Goal: Task Accomplishment & Management: Use online tool/utility

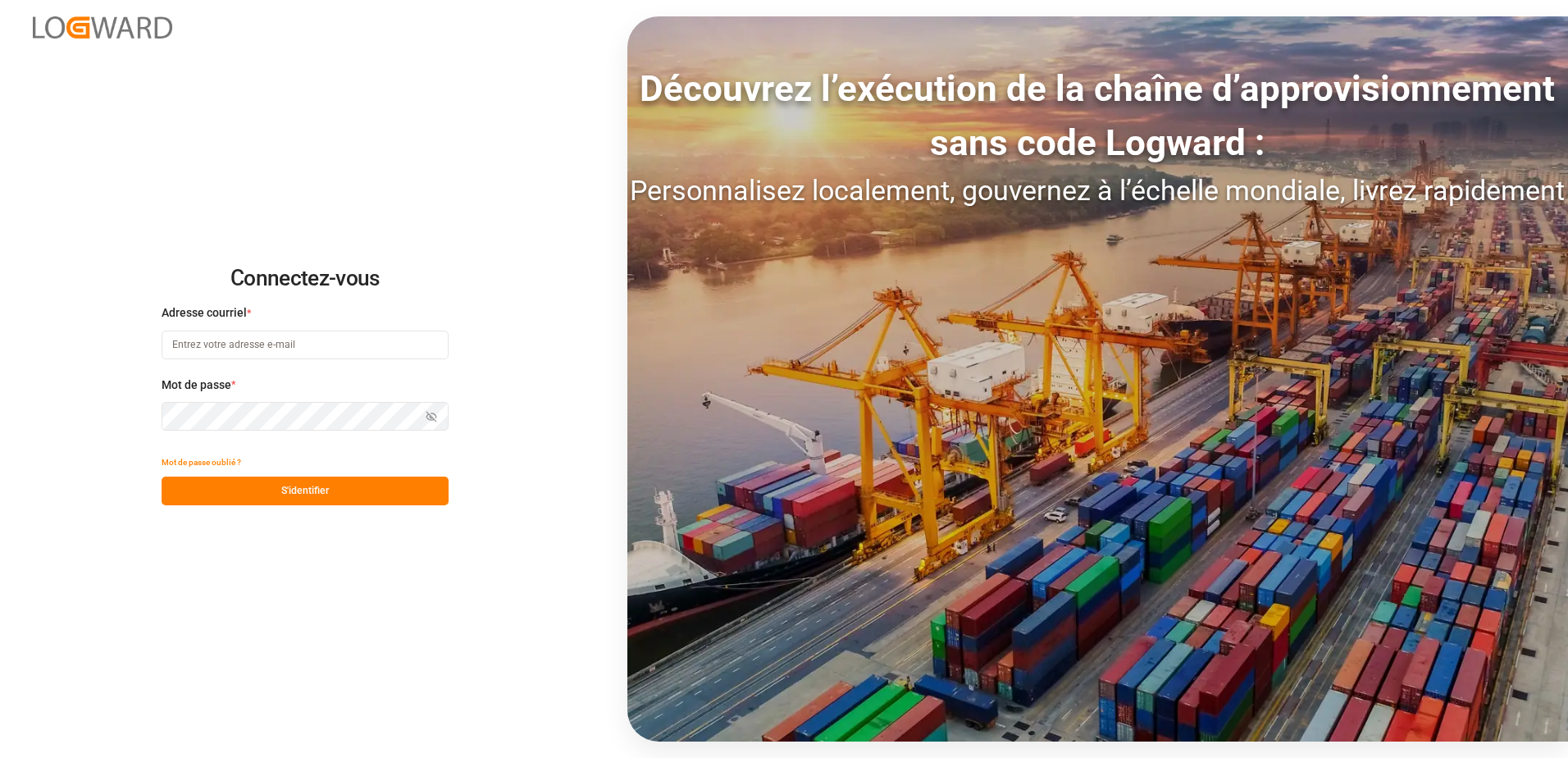
type input "[EMAIL_ADDRESS][DOMAIN_NAME]"
click at [303, 488] on button "S'identifier" at bounding box center [305, 490] width 287 height 29
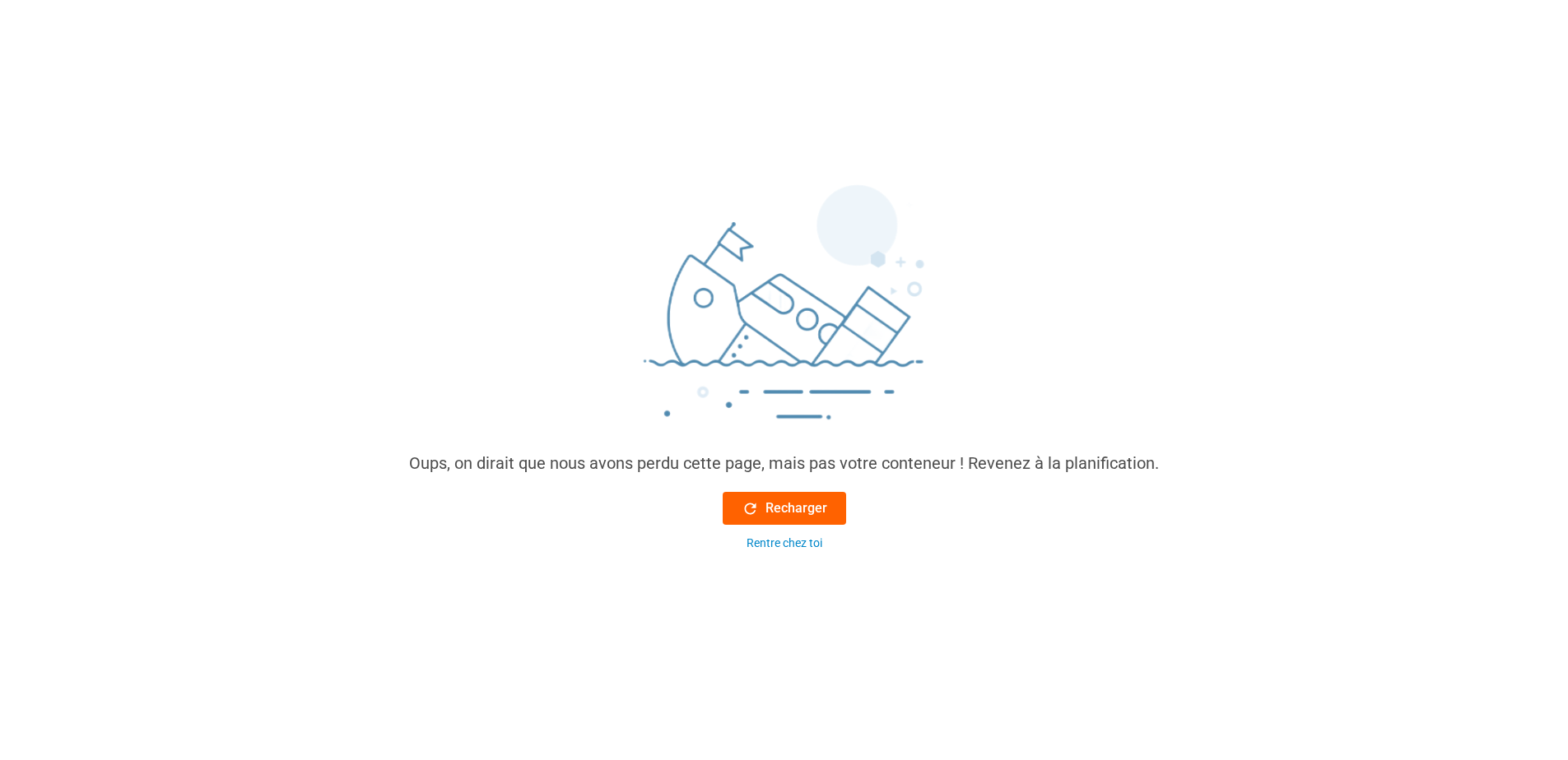
click at [767, 504] on font "Recharger" at bounding box center [796, 508] width 61 height 20
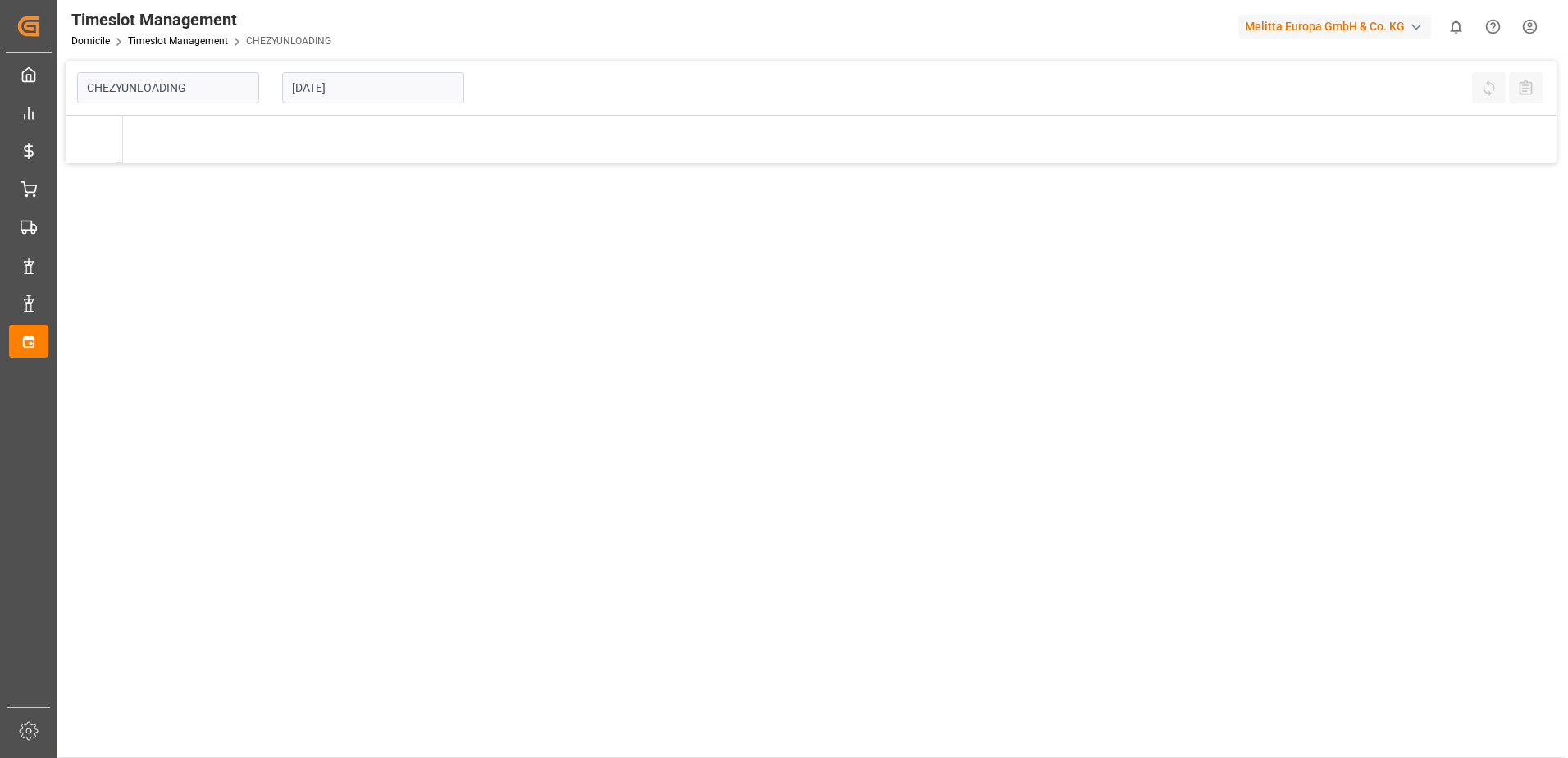
type input "Chezy Unloading"
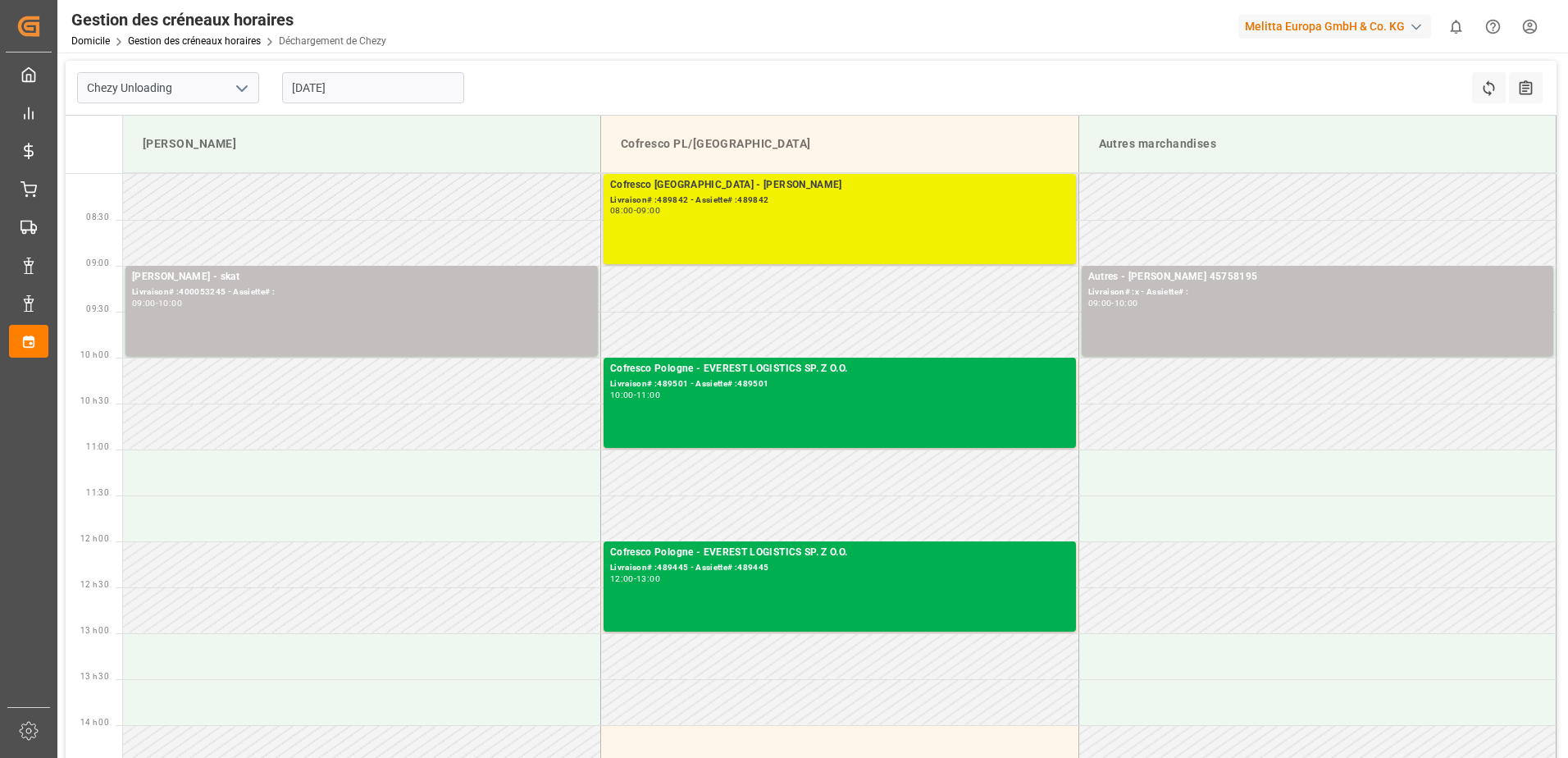
click at [794, 210] on div "08:00 - 09:00" at bounding box center [840, 211] width 459 height 9
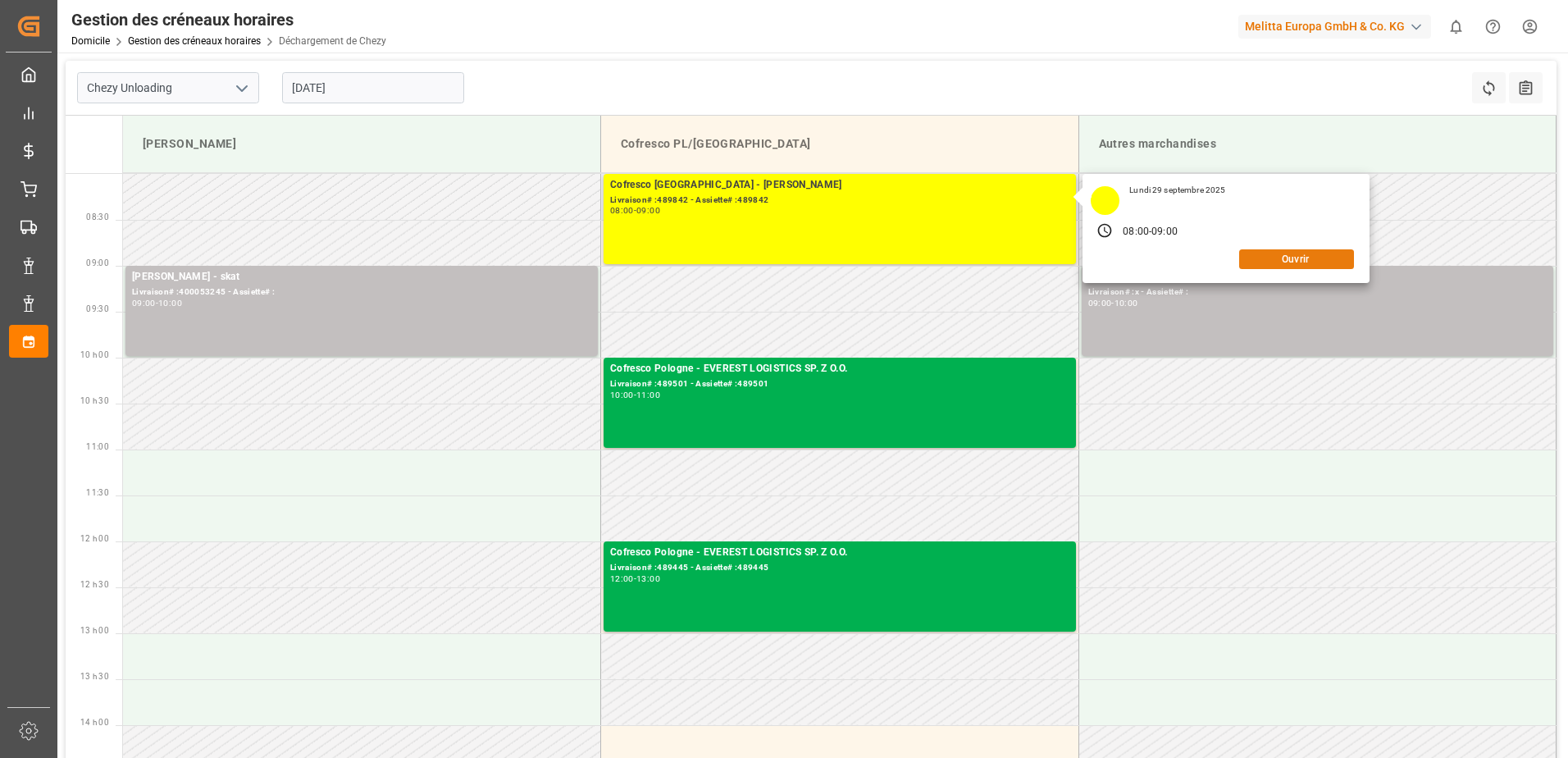
click at [1278, 258] on button "Ouvrir" at bounding box center [1297, 259] width 115 height 19
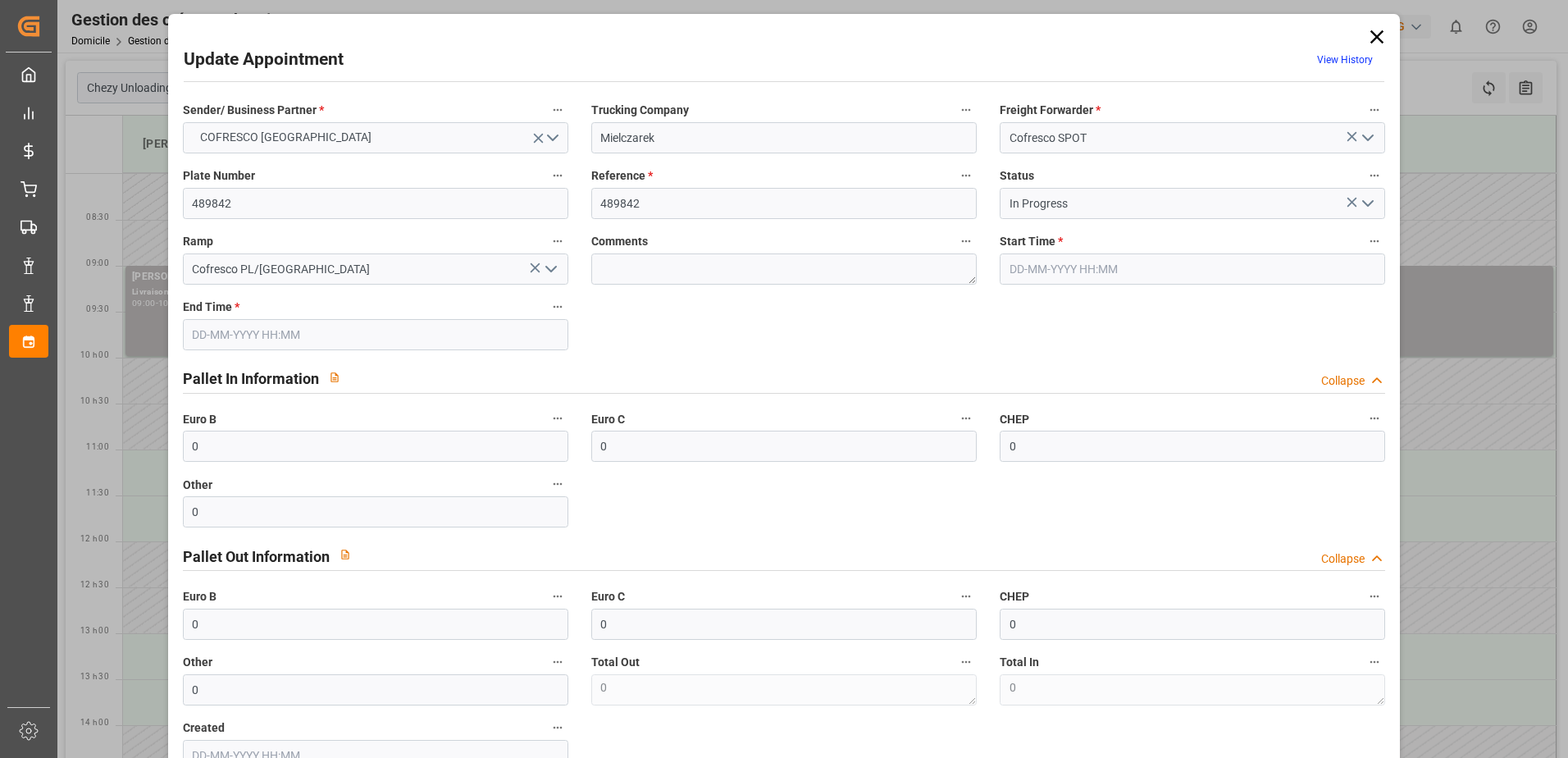
type input "[DATE] 08:00"
type input "[DATE] 09:00"
type input "[DATE] 09:19"
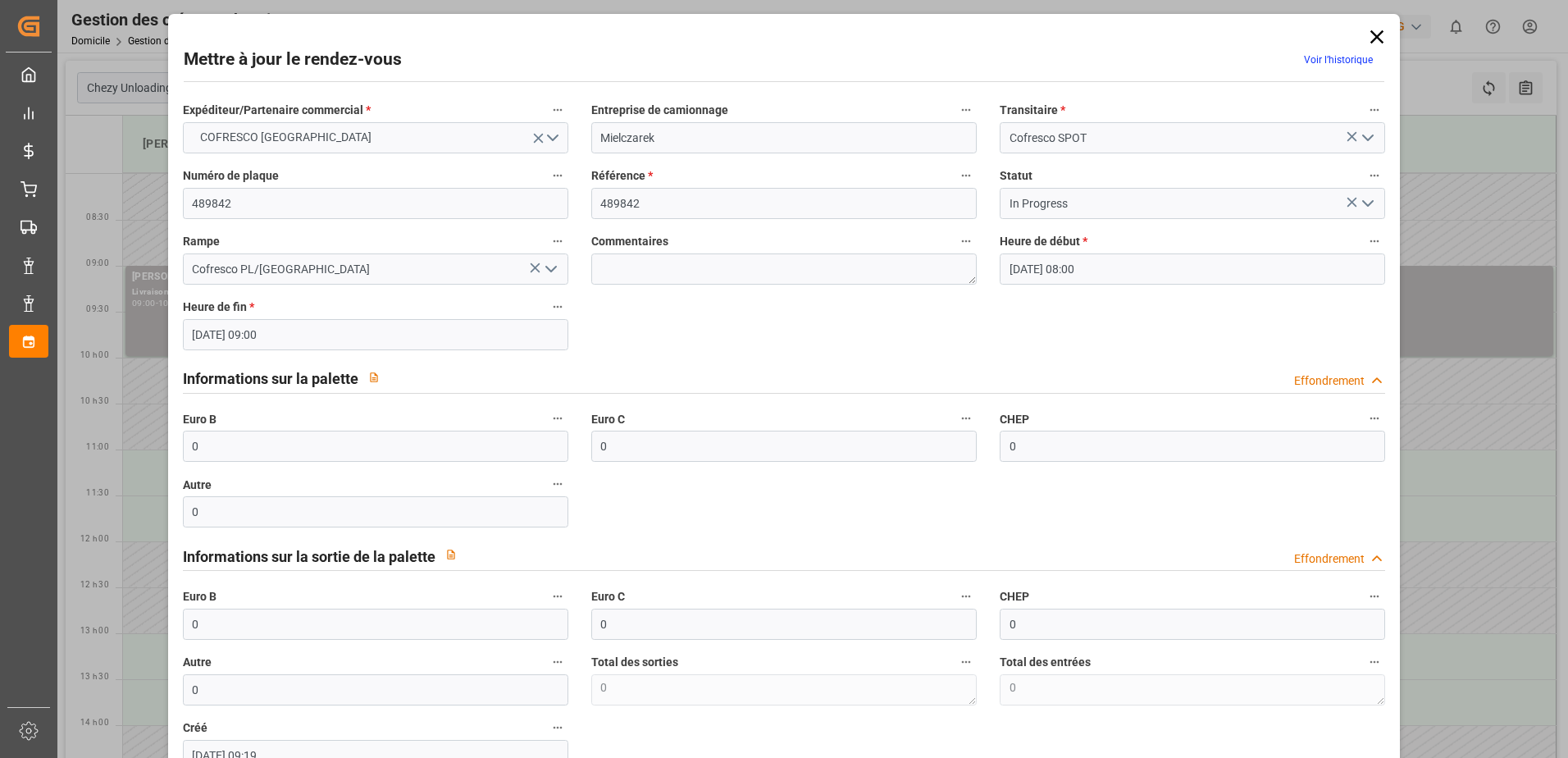
click at [1366, 203] on polyline "Ouvrir le menu" at bounding box center [1367, 203] width 10 height 5
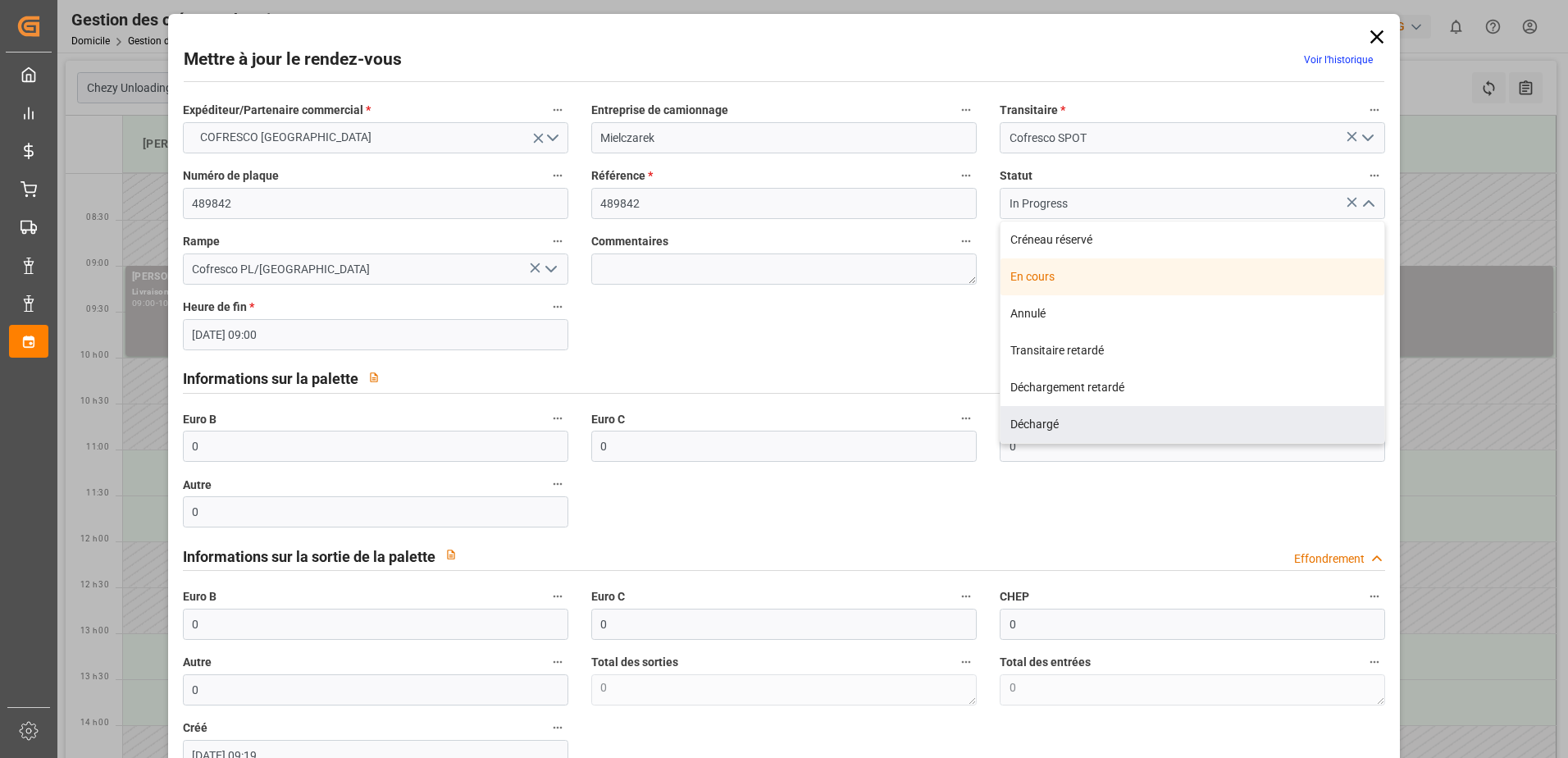
click at [1054, 423] on div "Déchargé" at bounding box center [1192, 424] width 383 height 37
type input "Unloaded"
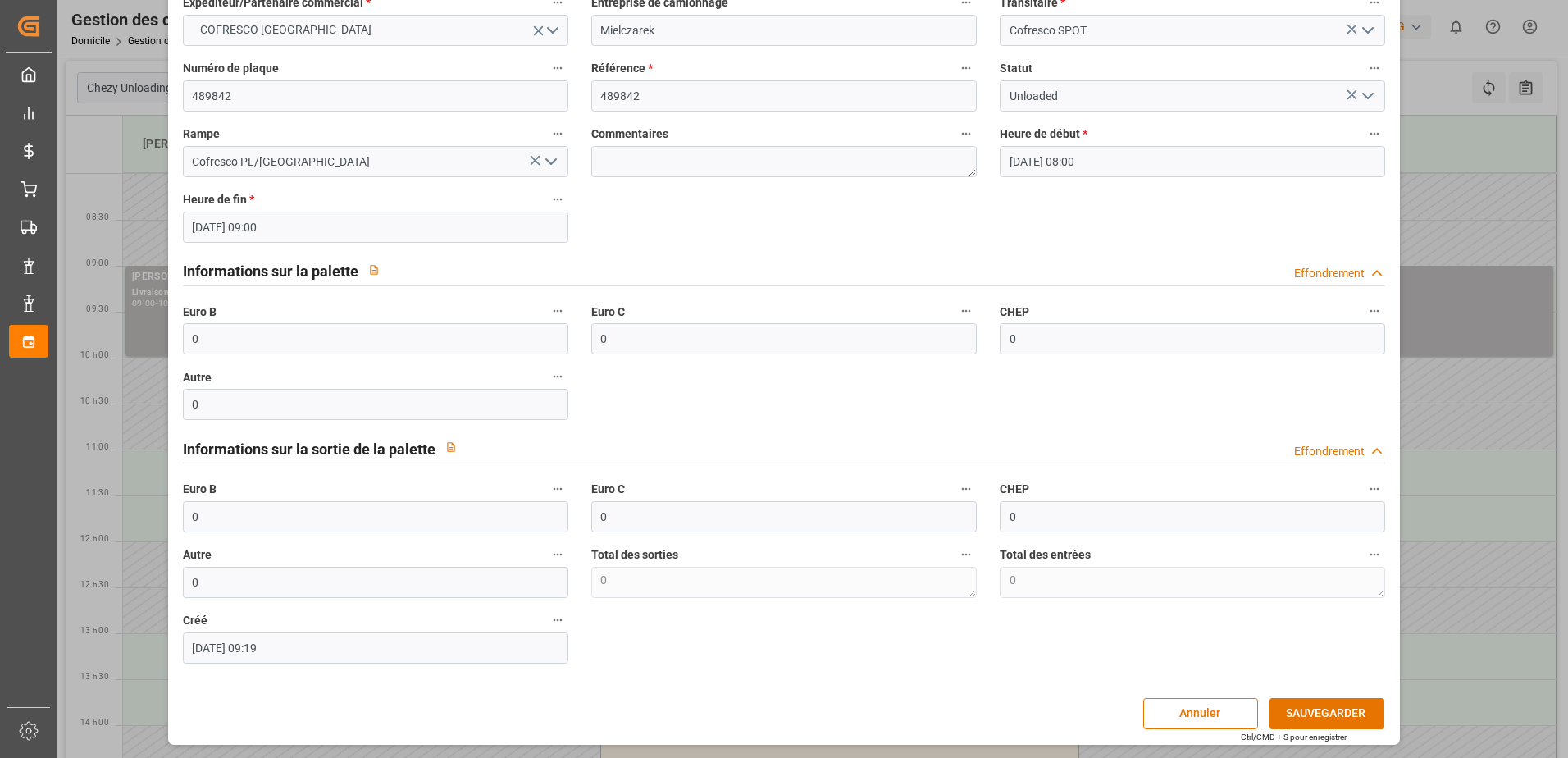
scroll to position [108, 0]
click at [1308, 711] on button "SAUVEGARDER" at bounding box center [1327, 714] width 115 height 32
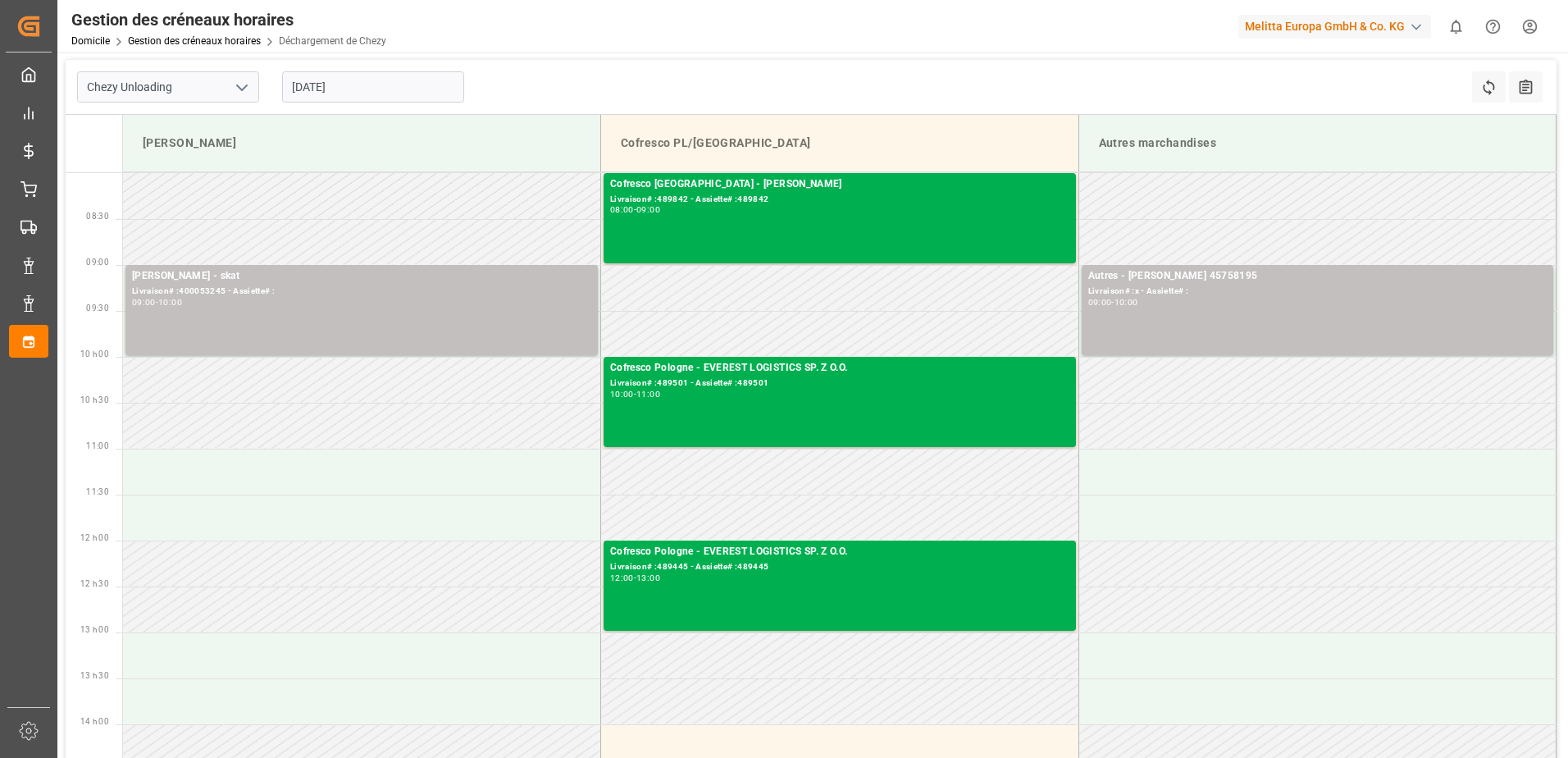
scroll to position [0, 0]
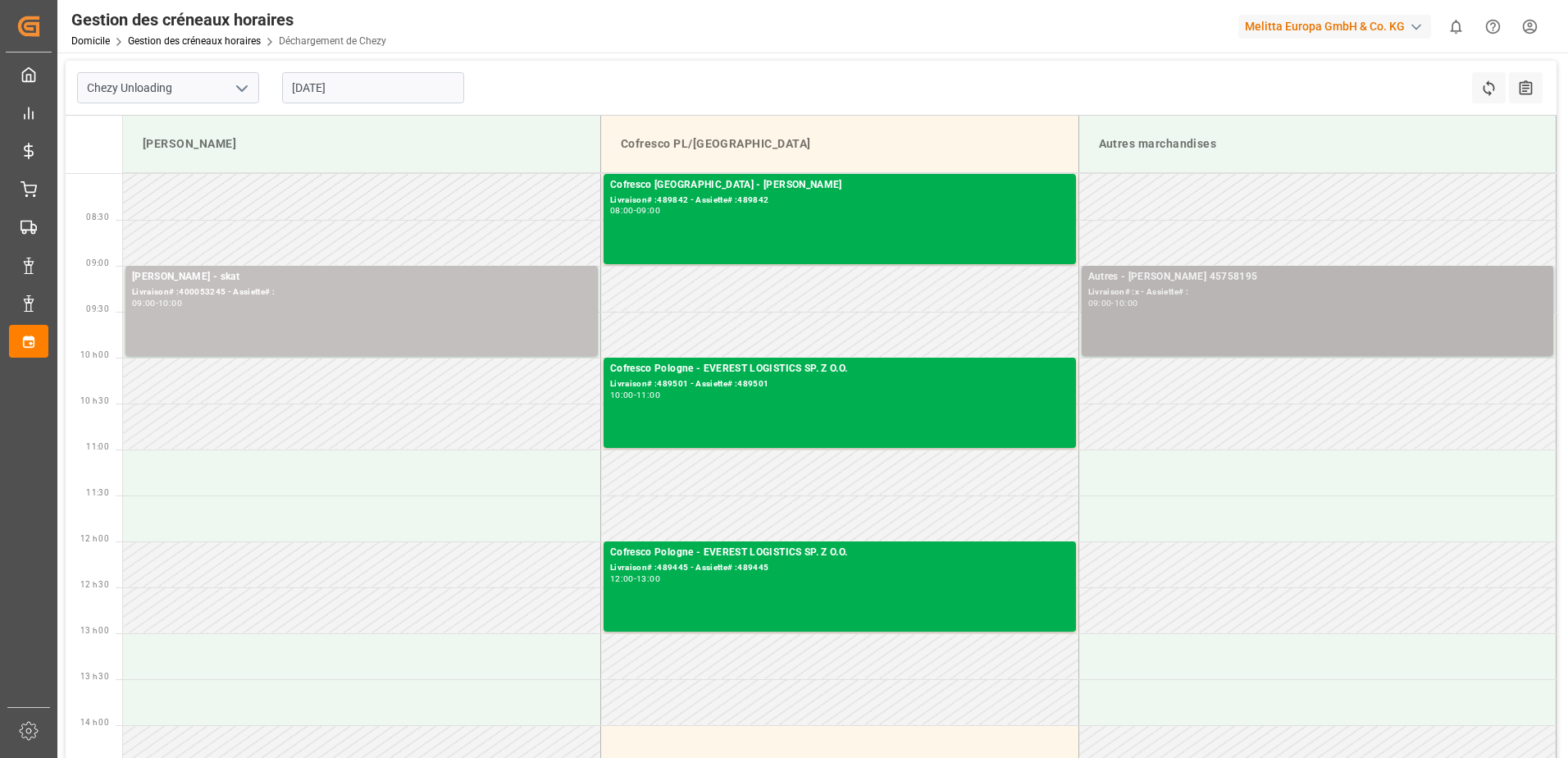
click at [1210, 316] on div "Autres - [PERSON_NAME] 45758195 Livraison# :x - Assiette# : 09:00 - 10:00" at bounding box center [1318, 310] width 459 height 83
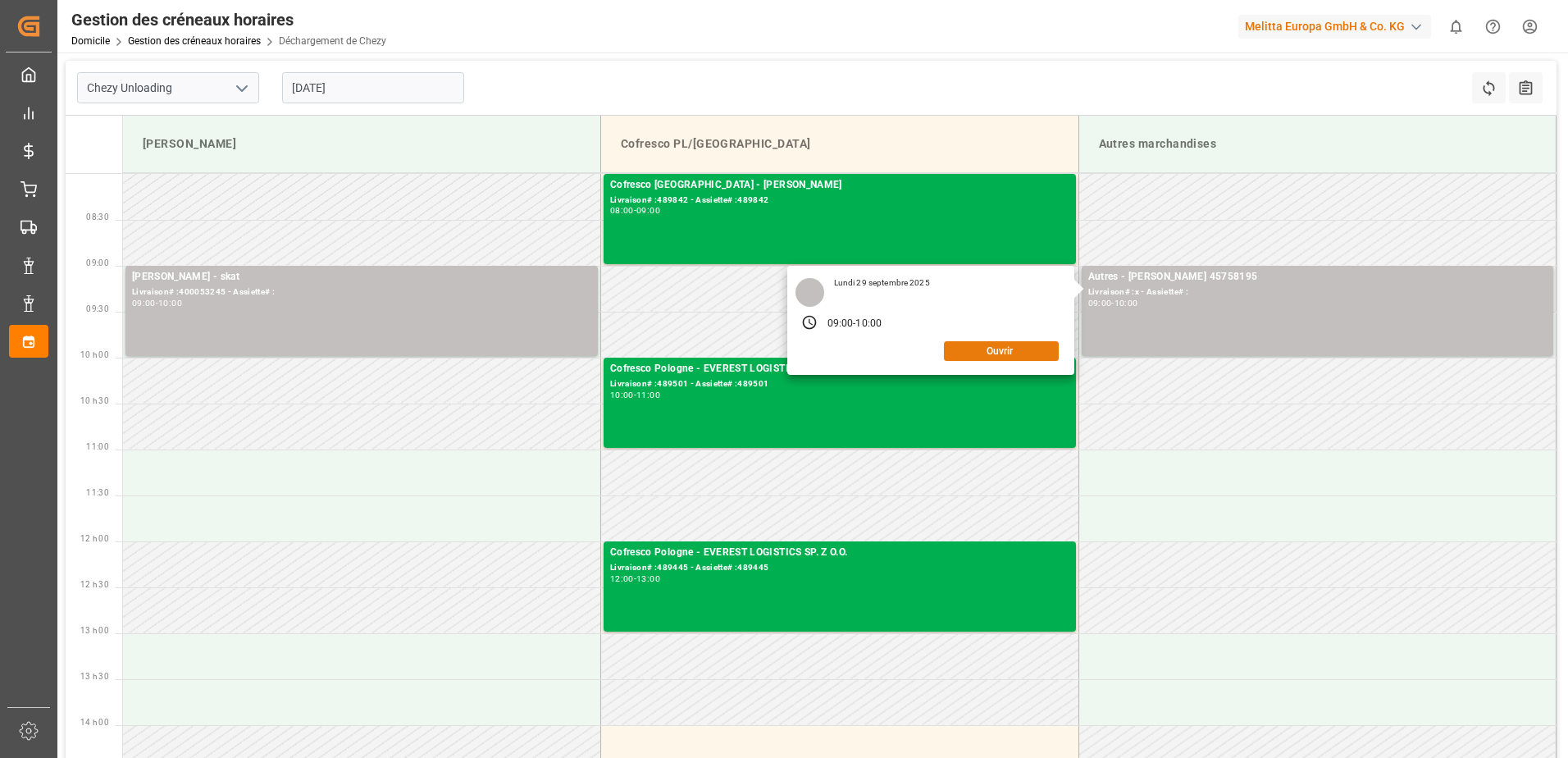
click at [978, 353] on button "Ouvrir" at bounding box center [1001, 350] width 115 height 19
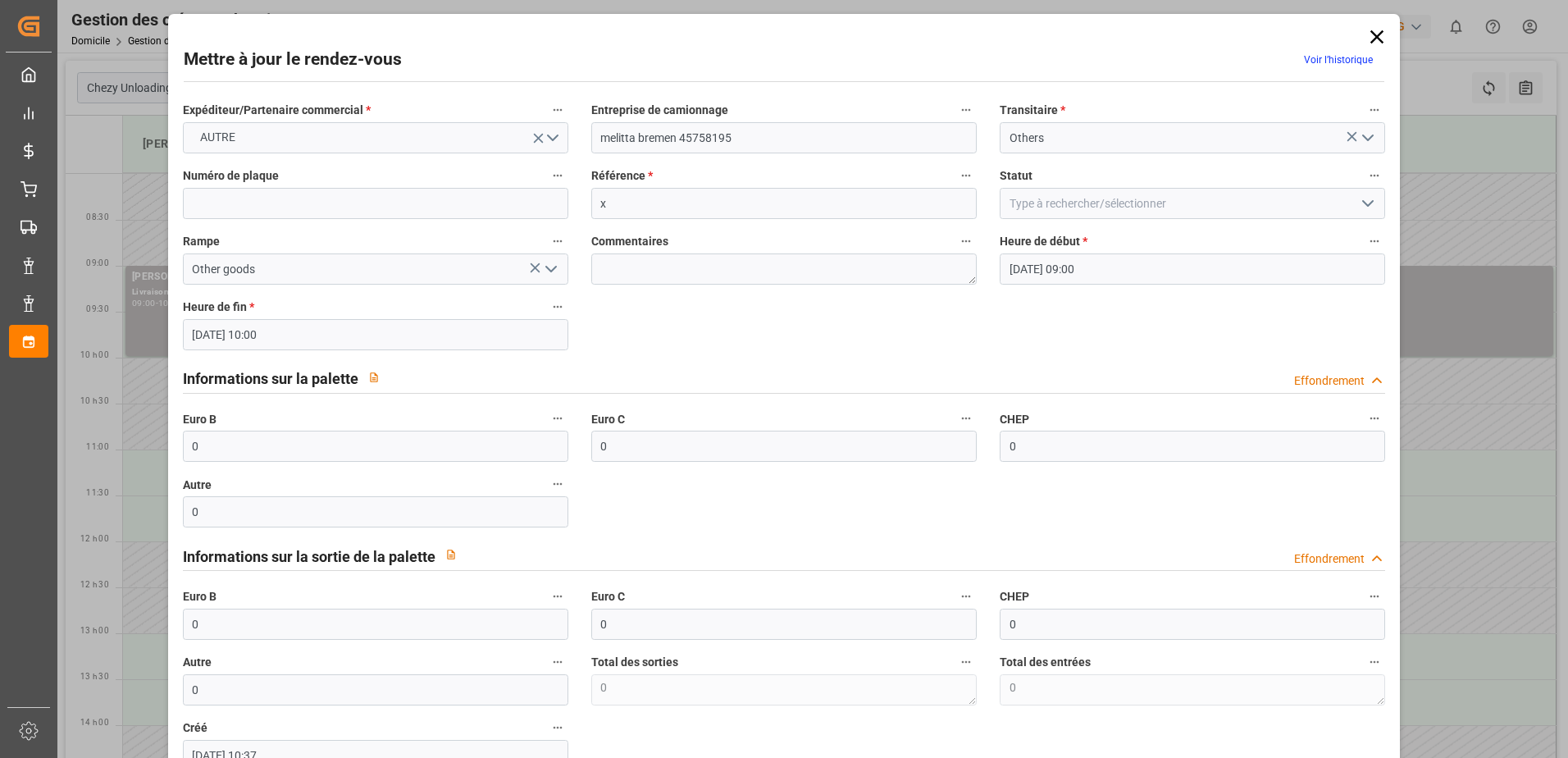
click at [1370, 38] on icon at bounding box center [1376, 37] width 13 height 13
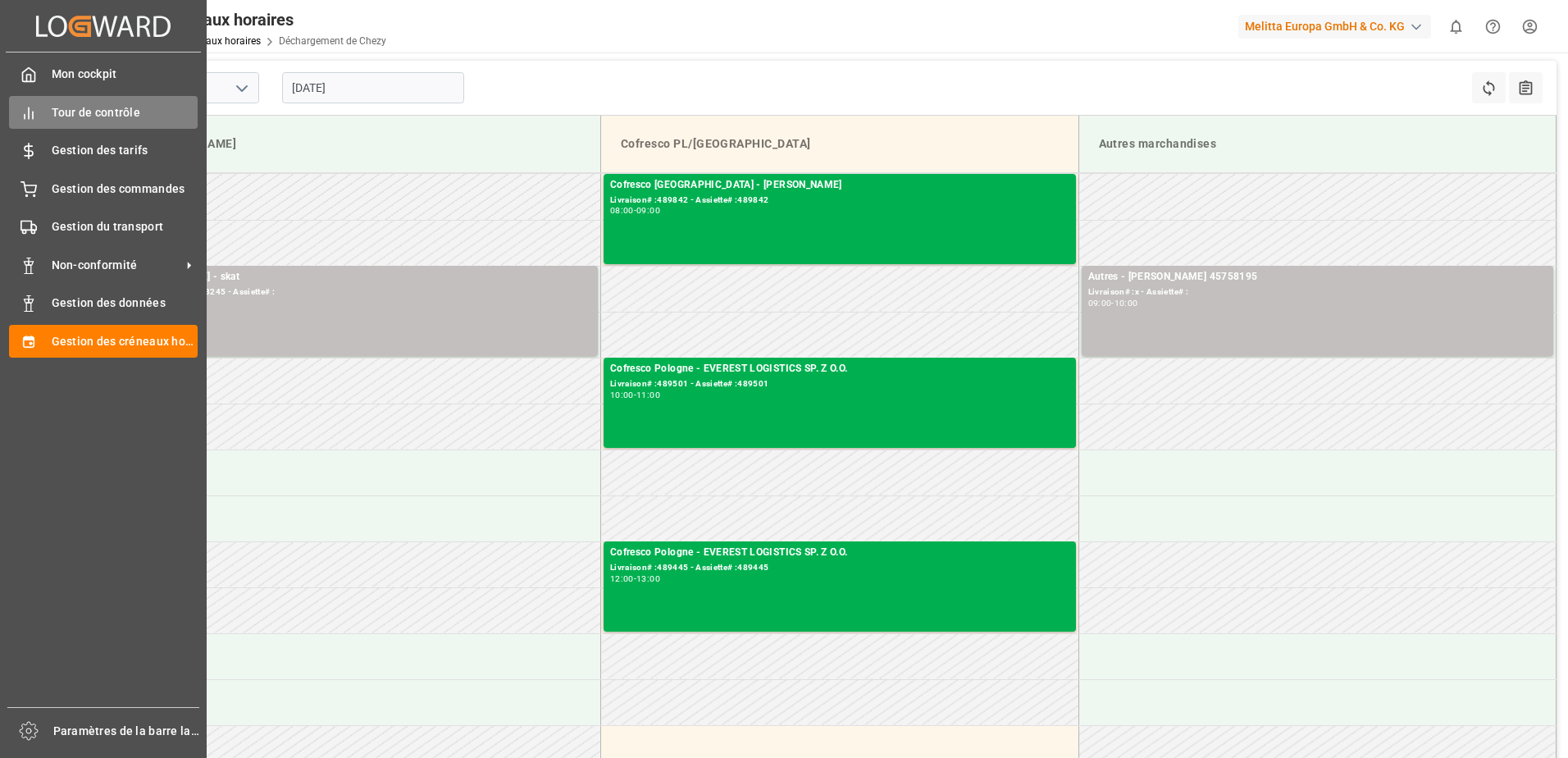
click at [140, 116] on span "Tour de contrôle" at bounding box center [125, 112] width 146 height 18
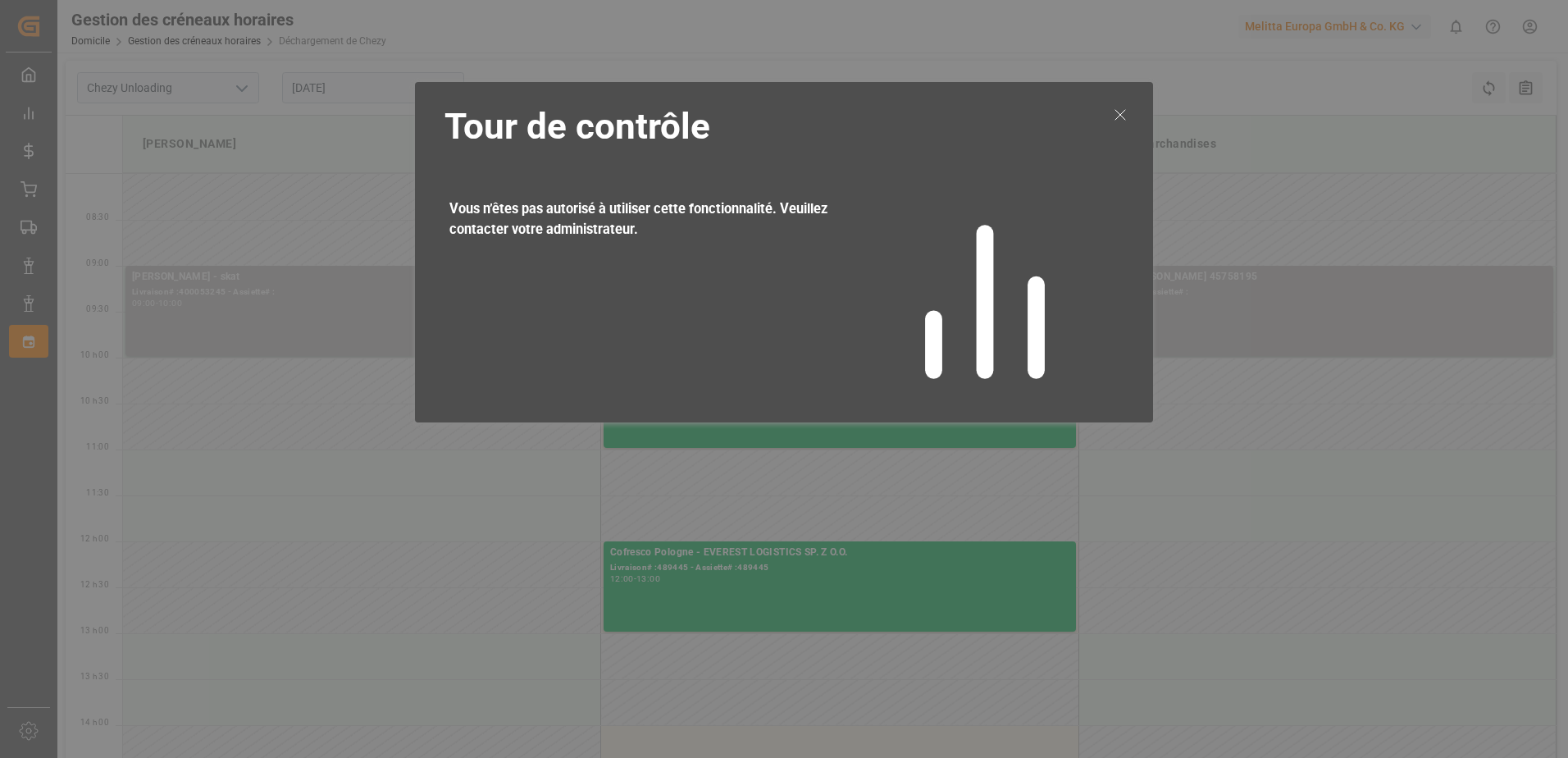
click at [1119, 107] on div at bounding box center [1121, 252] width 31 height 306
click at [1119, 111] on icon at bounding box center [1120, 114] width 19 height 19
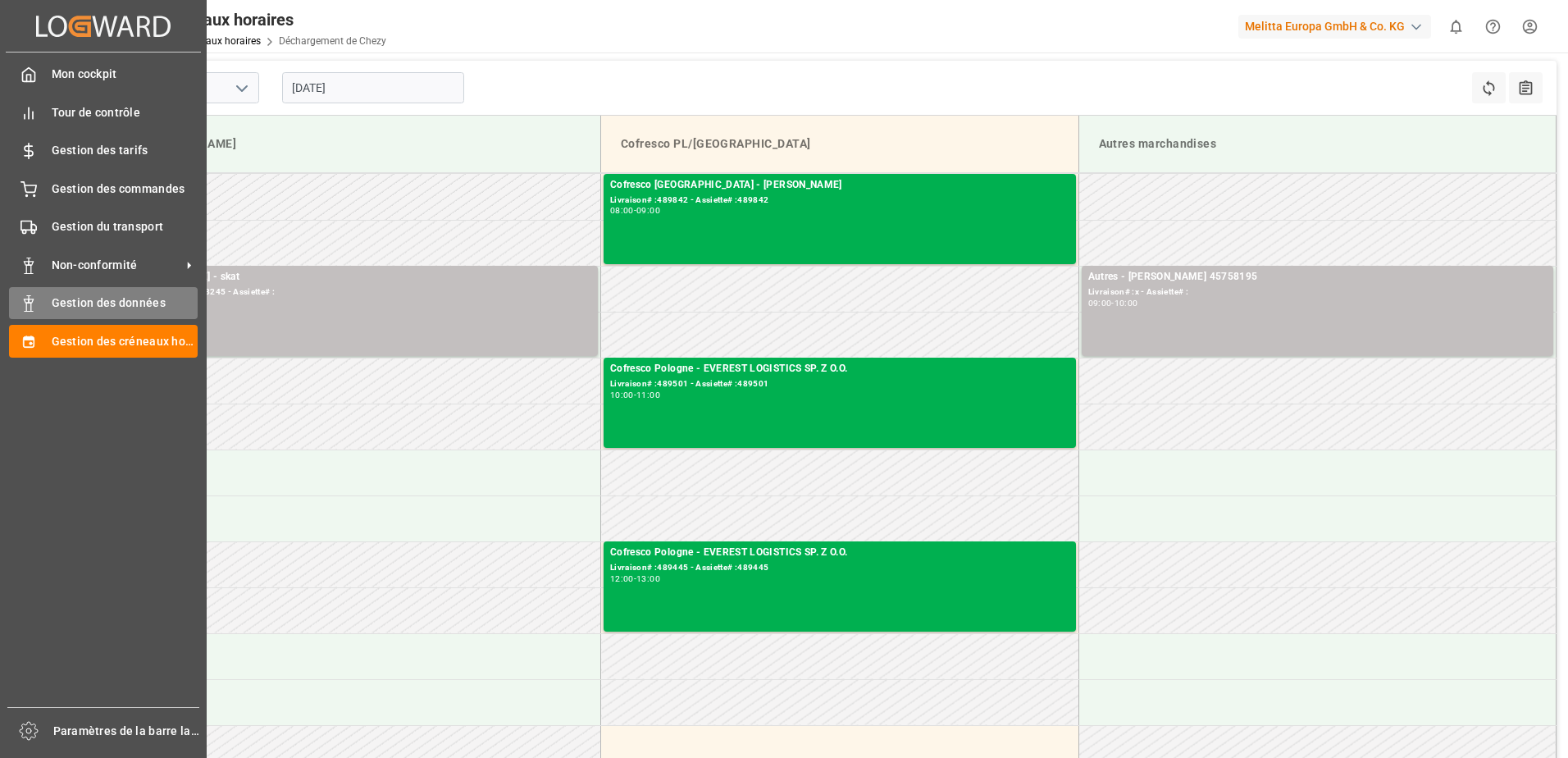
click at [52, 303] on span "Gestion des données" at bounding box center [125, 303] width 146 height 18
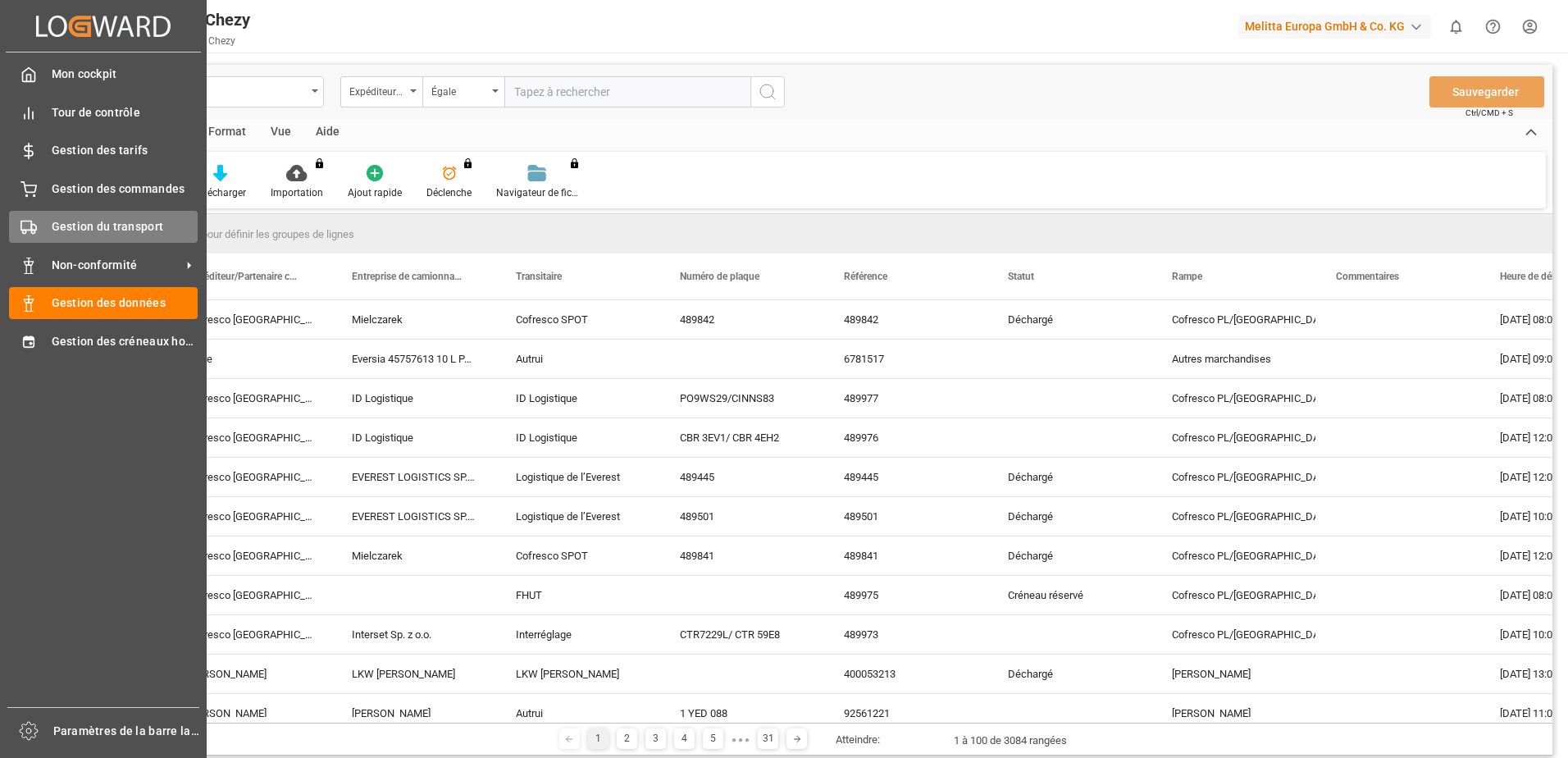
click at [131, 227] on span "Gestion du transport" at bounding box center [125, 227] width 146 height 18
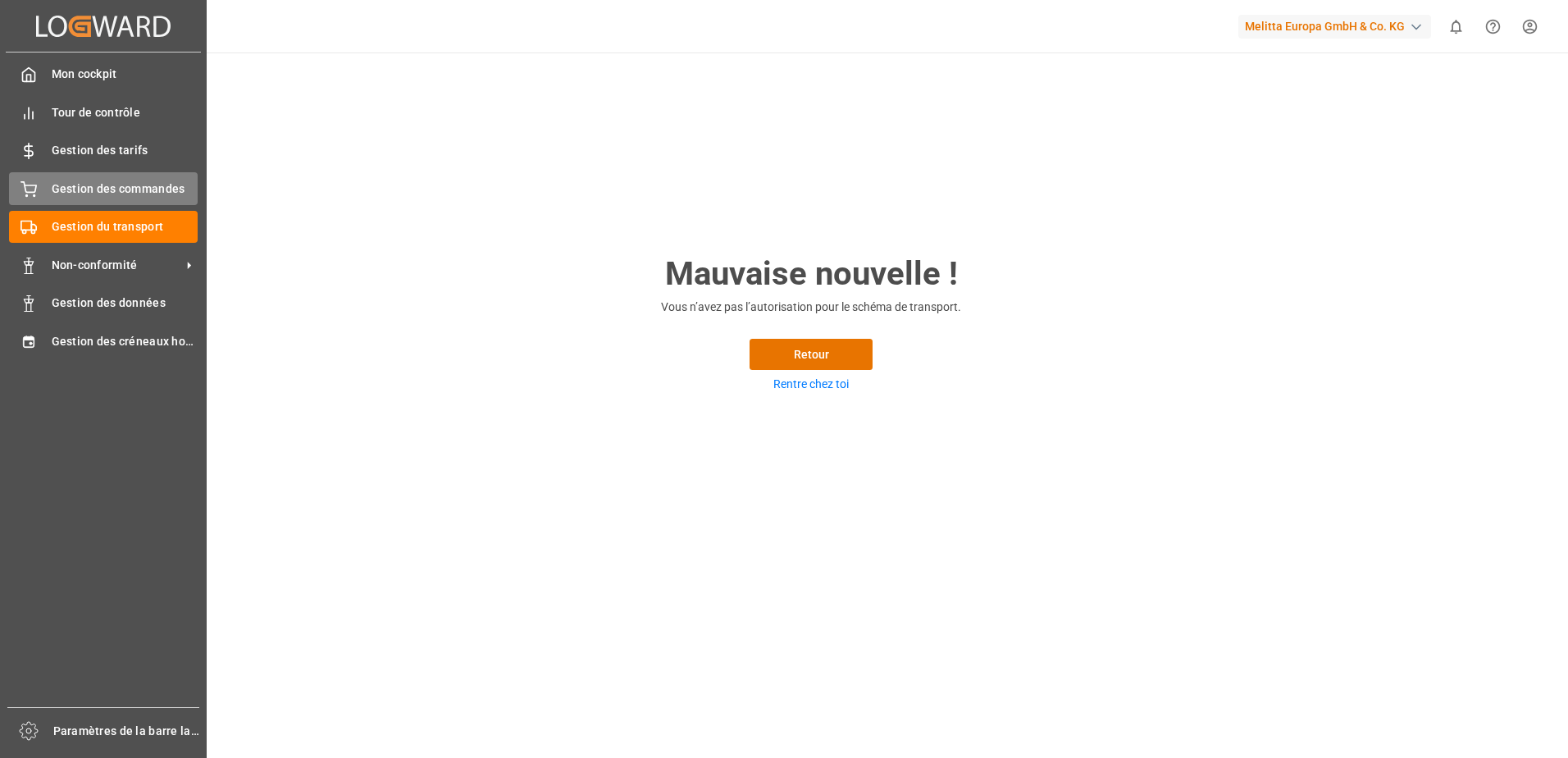
click at [155, 186] on span "Gestion des commandes" at bounding box center [125, 189] width 146 height 18
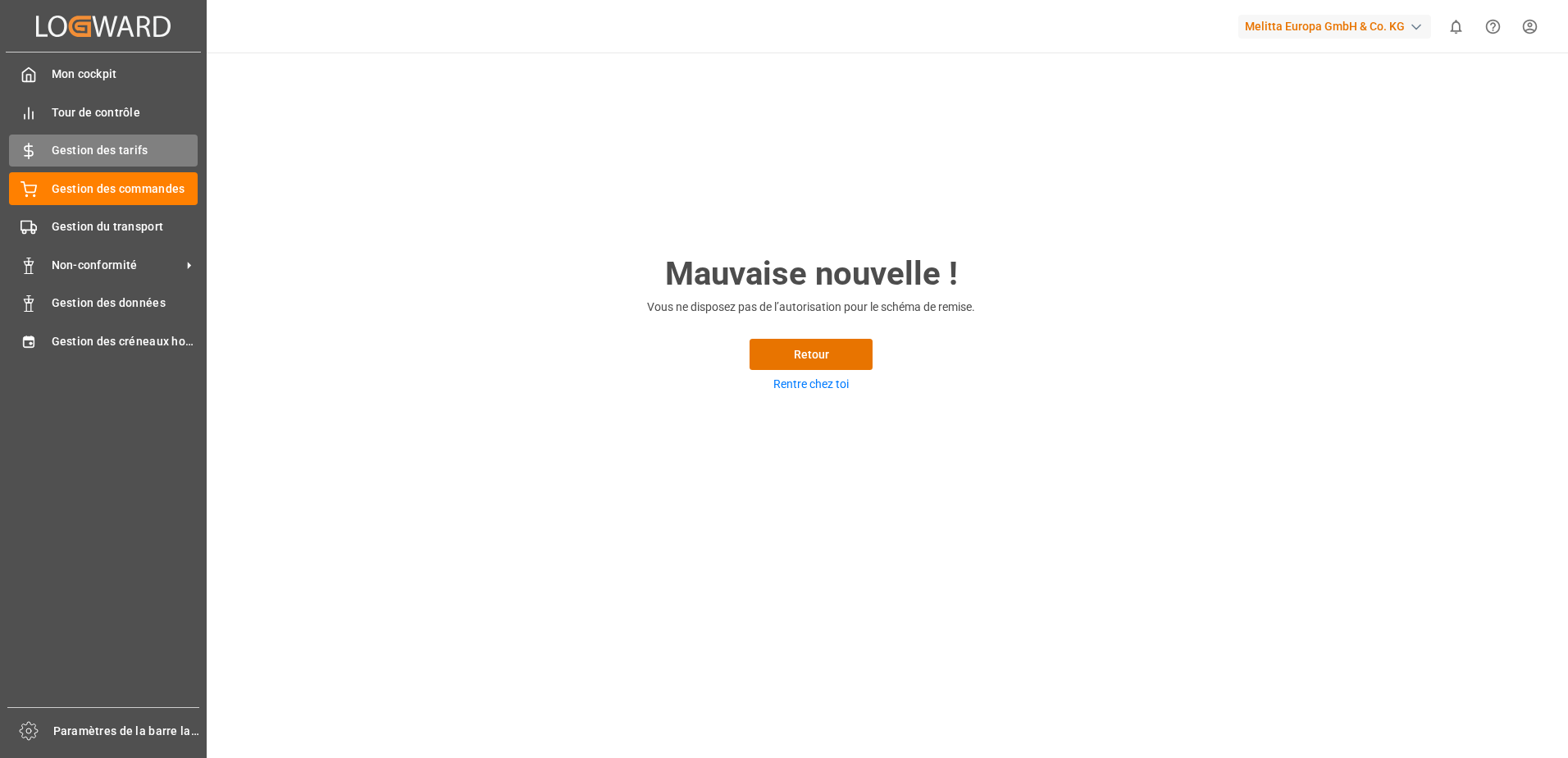
click at [164, 153] on span "Gestion des tarifs" at bounding box center [125, 150] width 146 height 18
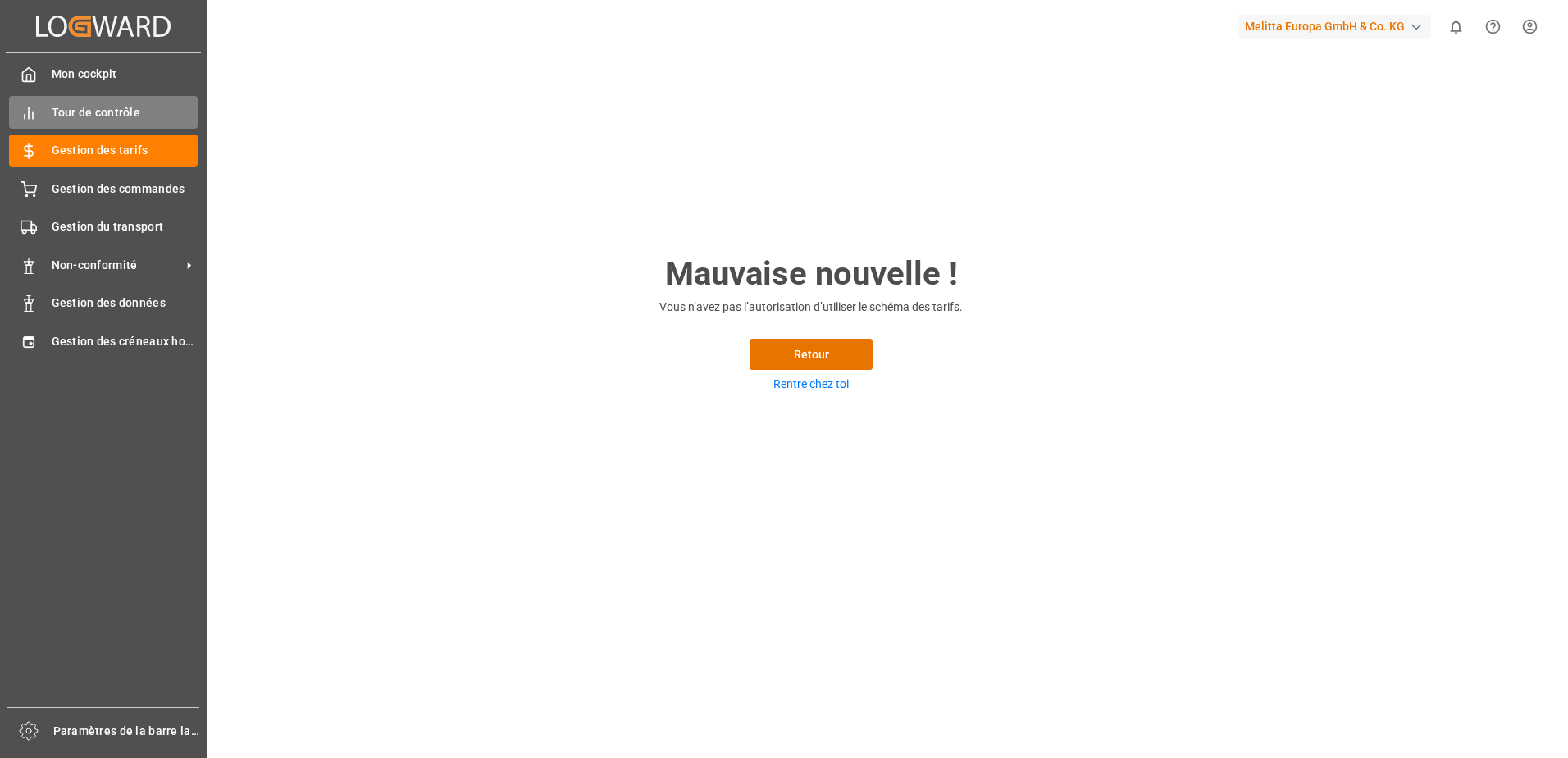
click at [146, 112] on span "Tour de contrôle" at bounding box center [125, 112] width 146 height 18
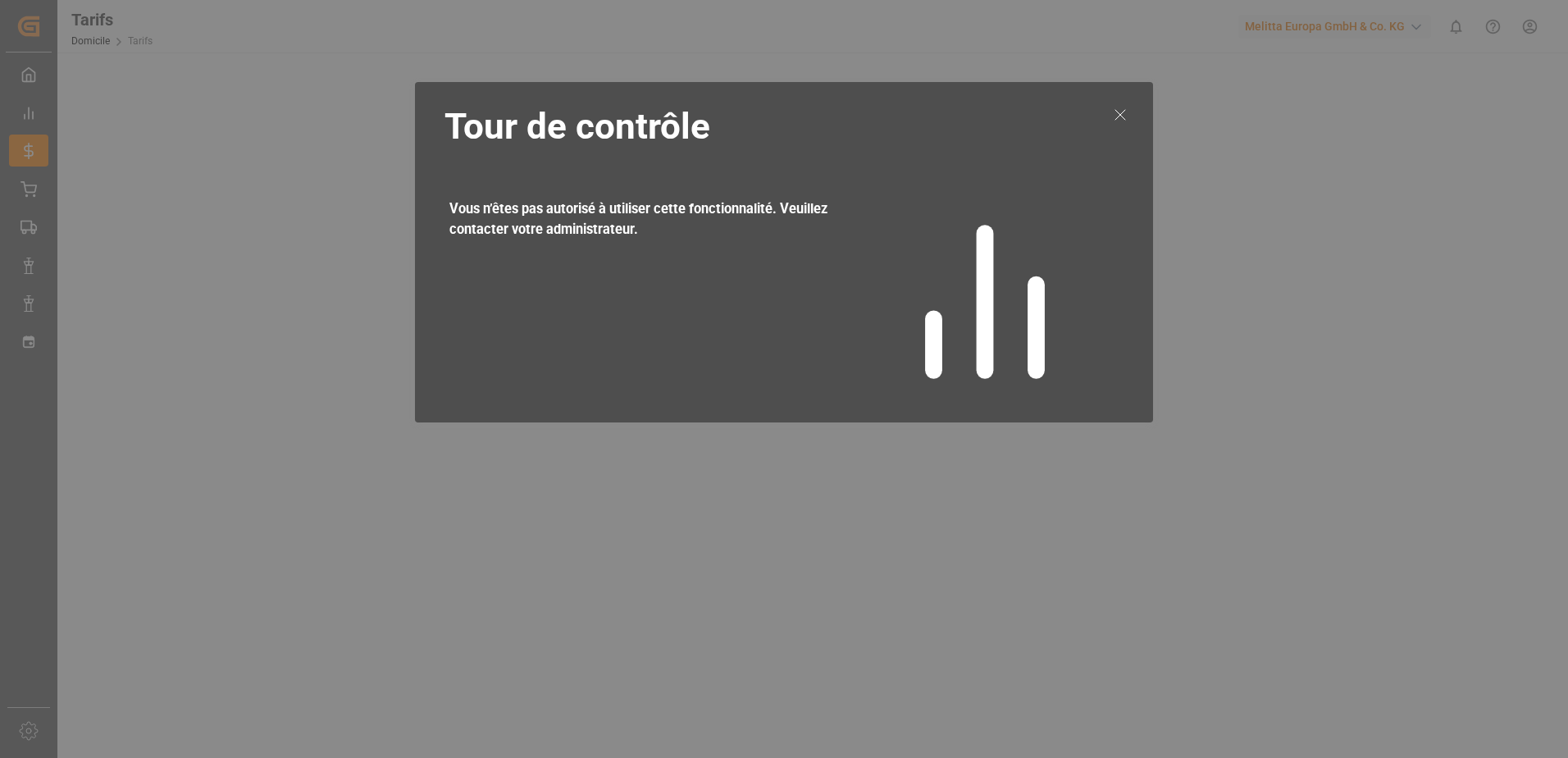
click at [1119, 114] on icon at bounding box center [1120, 114] width 19 height 19
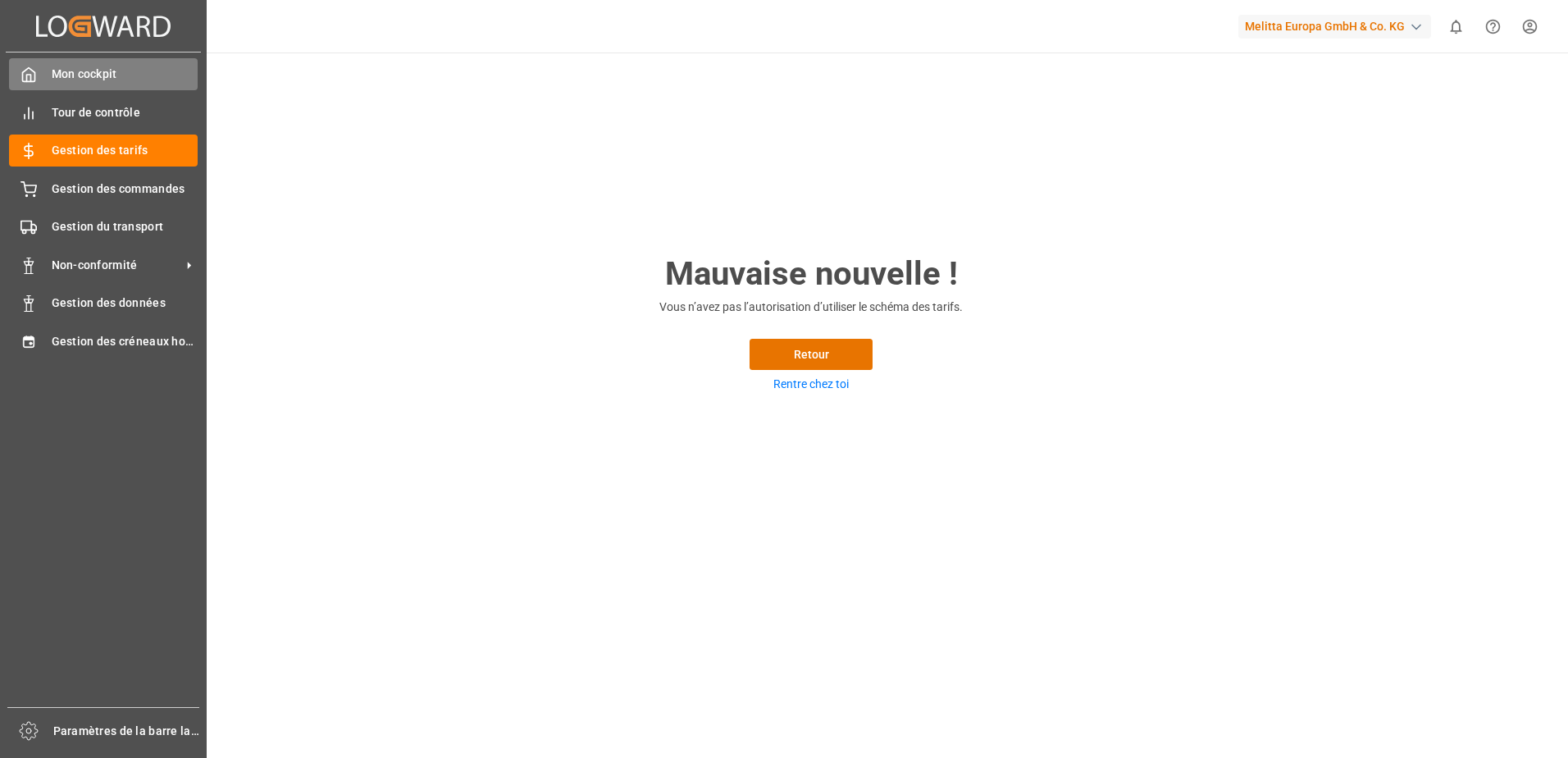
click at [56, 74] on span "Mon cockpit" at bounding box center [125, 74] width 146 height 18
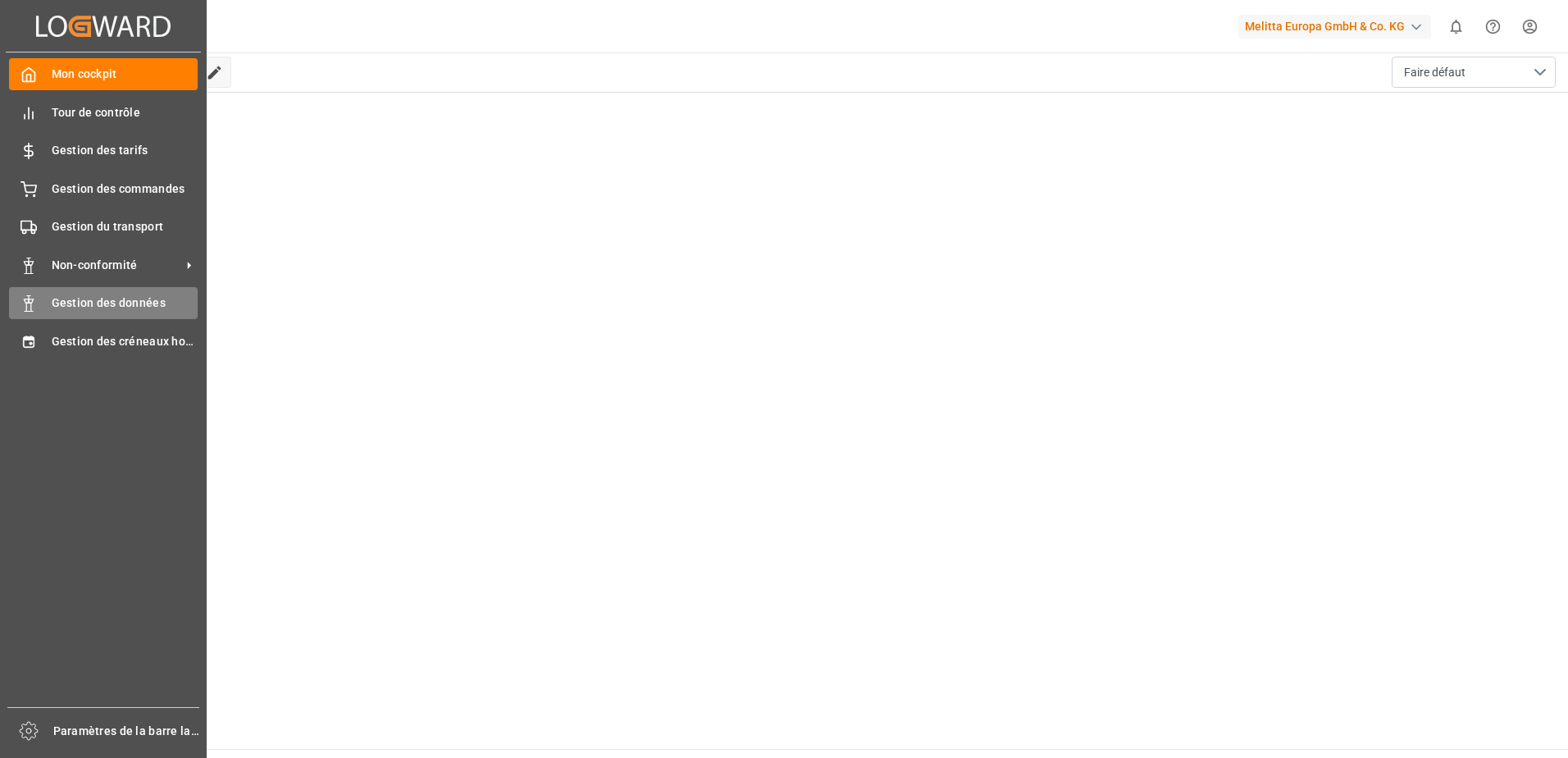
click at [92, 307] on span "Gestion des données" at bounding box center [125, 303] width 146 height 18
